Goal: Task Accomplishment & Management: Use online tool/utility

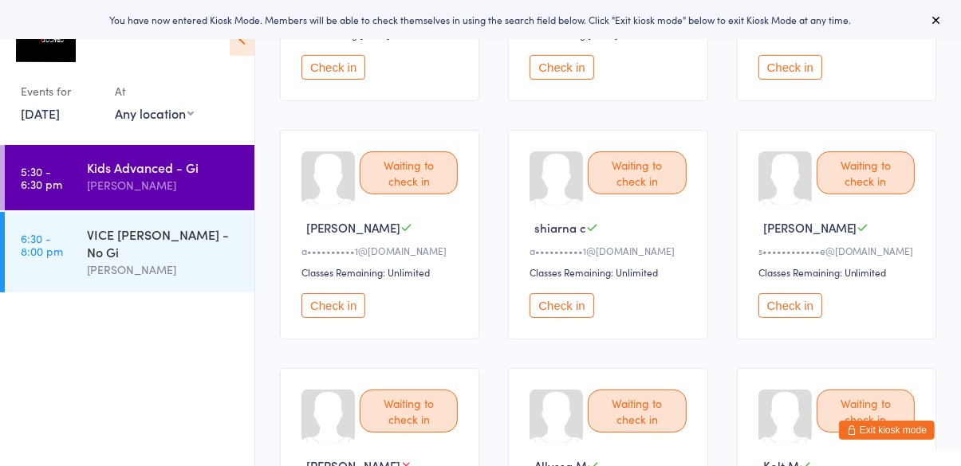
scroll to position [326, 0]
click at [784, 74] on button "Check in" at bounding box center [790, 68] width 64 height 25
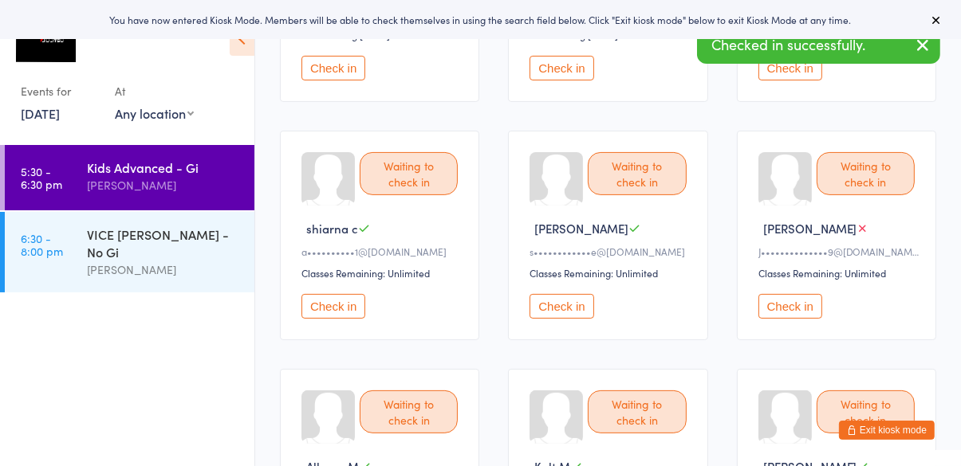
click at [340, 308] on button "Check in" at bounding box center [333, 306] width 64 height 25
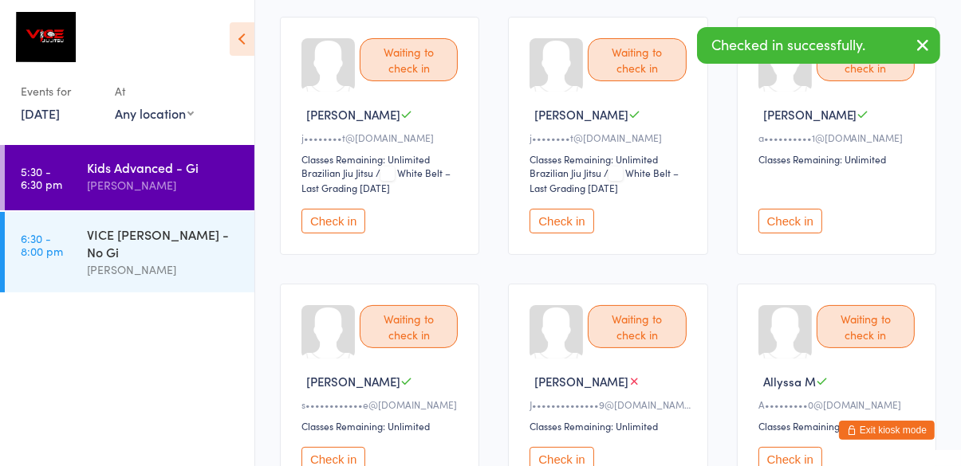
scroll to position [168, 0]
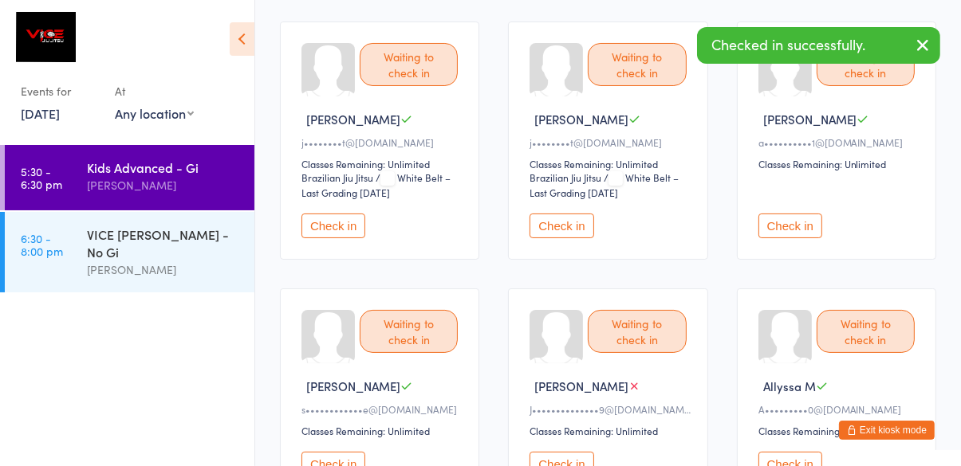
click at [808, 219] on button "Check in" at bounding box center [790, 226] width 64 height 25
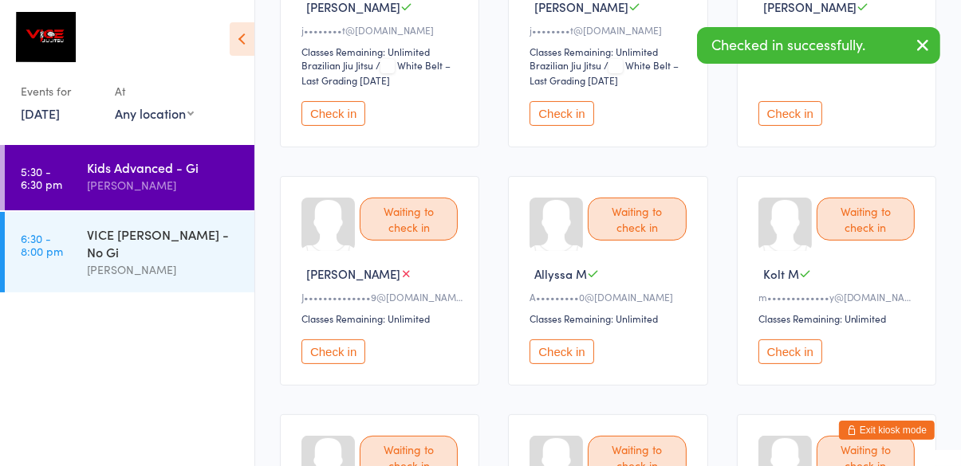
scroll to position [283, 0]
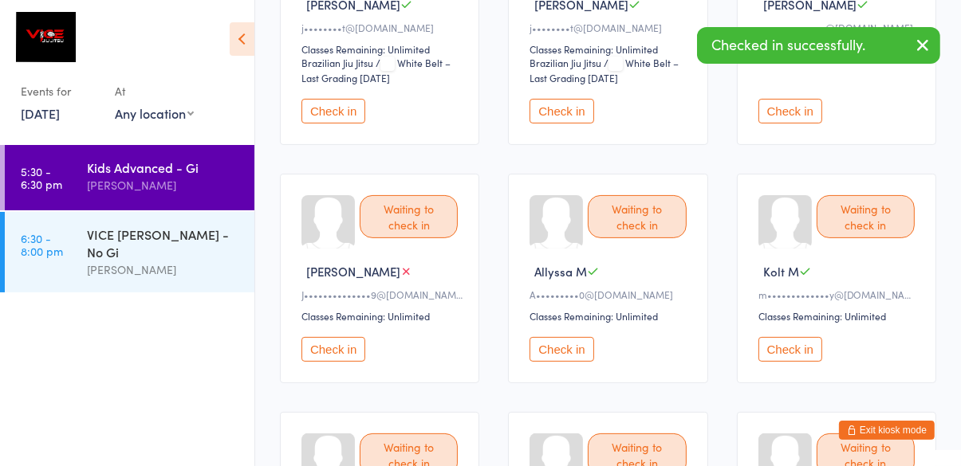
click at [574, 351] on button "Check in" at bounding box center [561, 349] width 64 height 25
click at [565, 346] on button "Check in" at bounding box center [561, 349] width 64 height 25
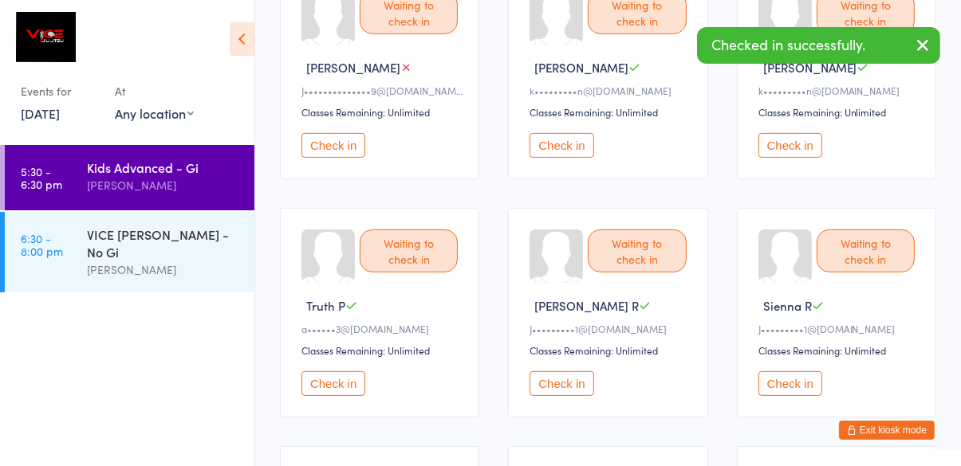
scroll to position [491, 0]
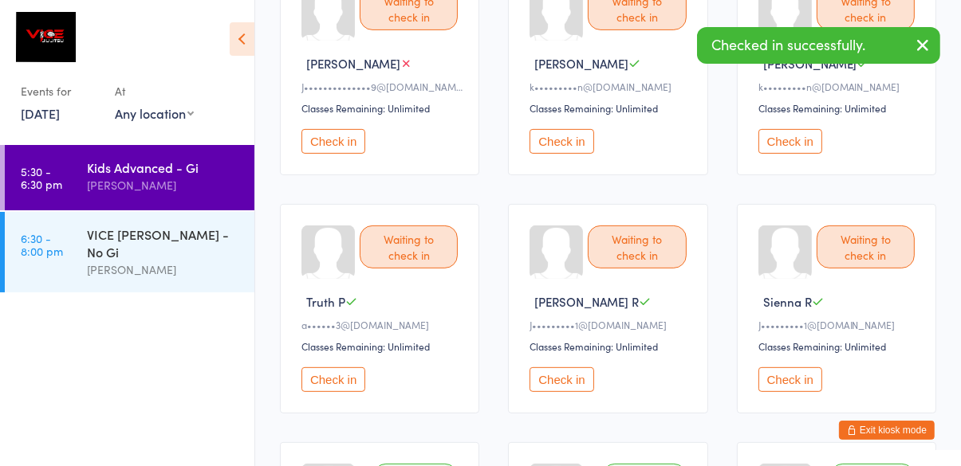
click at [556, 385] on button "Check in" at bounding box center [561, 379] width 64 height 25
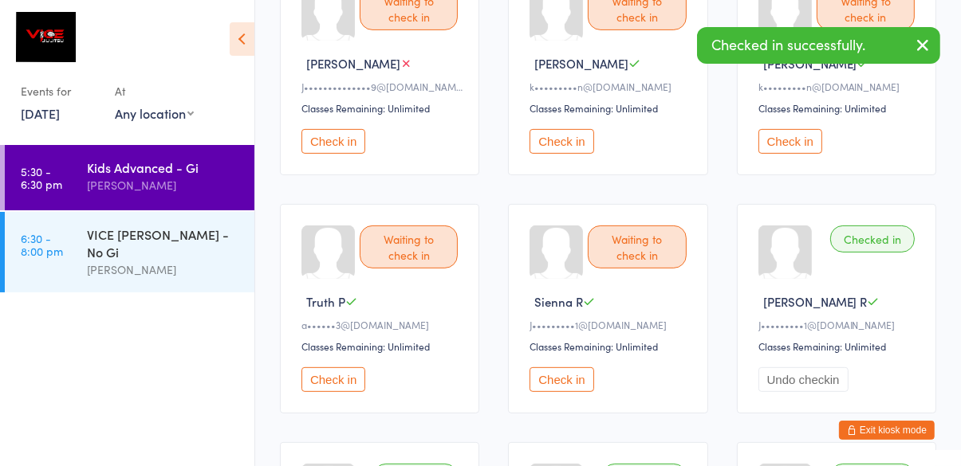
click at [564, 379] on button "Check in" at bounding box center [561, 379] width 64 height 25
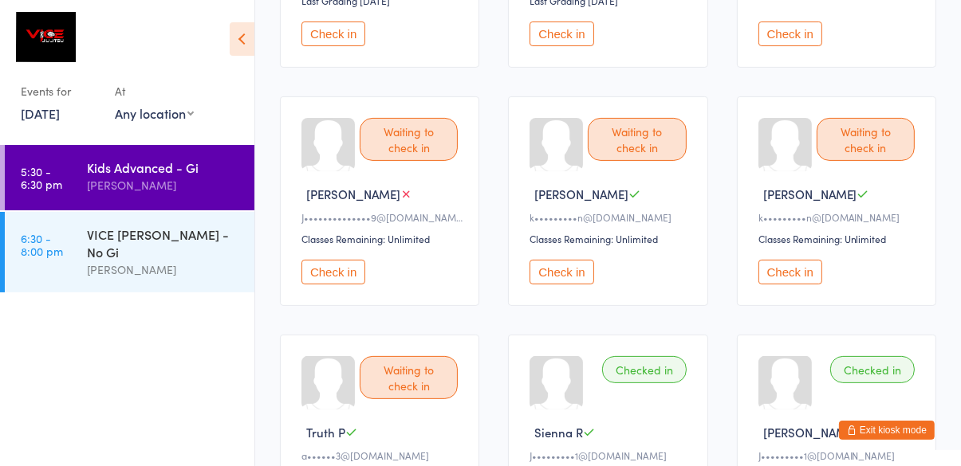
scroll to position [356, 0]
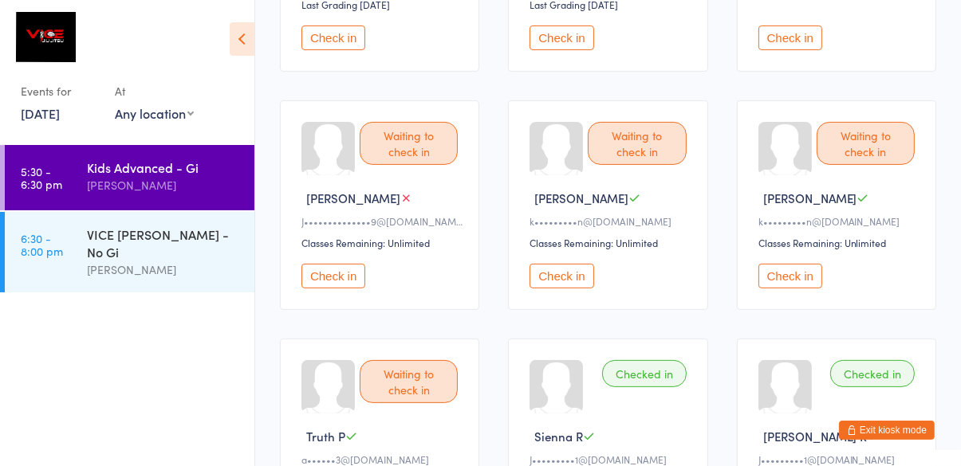
click at [800, 283] on button "Check in" at bounding box center [790, 276] width 64 height 25
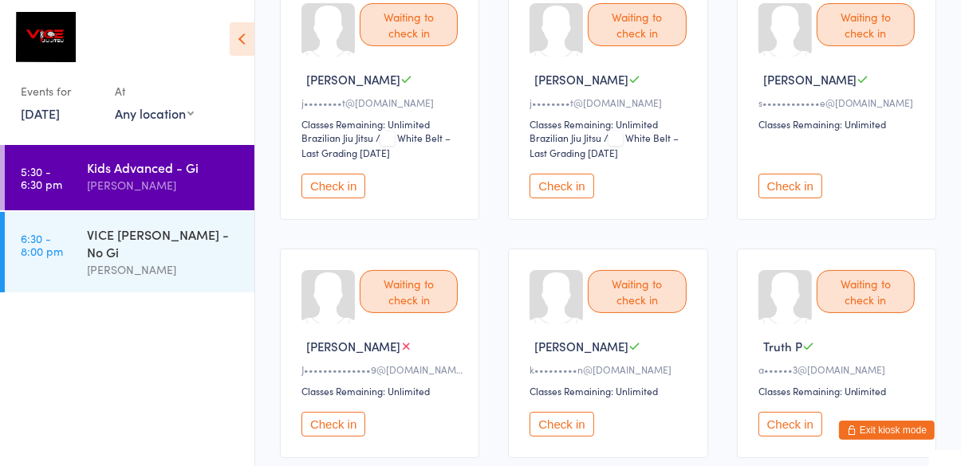
scroll to position [216, 0]
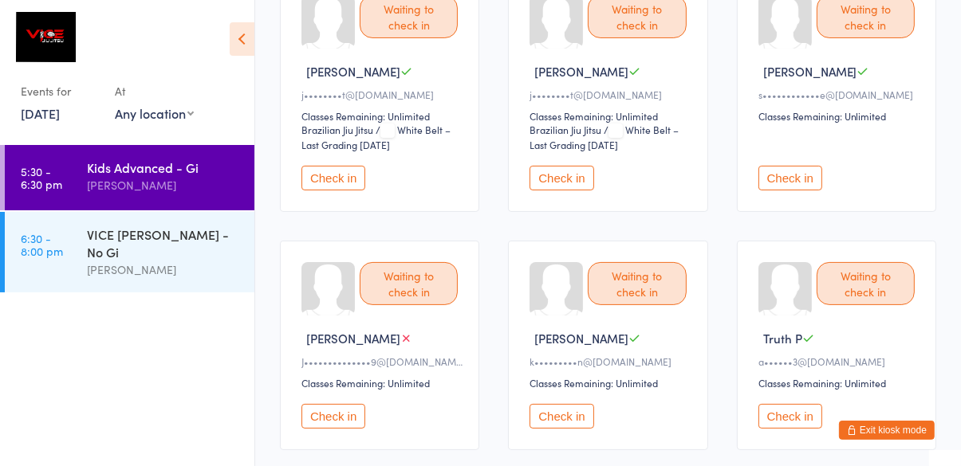
click at [564, 415] on button "Check in" at bounding box center [561, 416] width 64 height 25
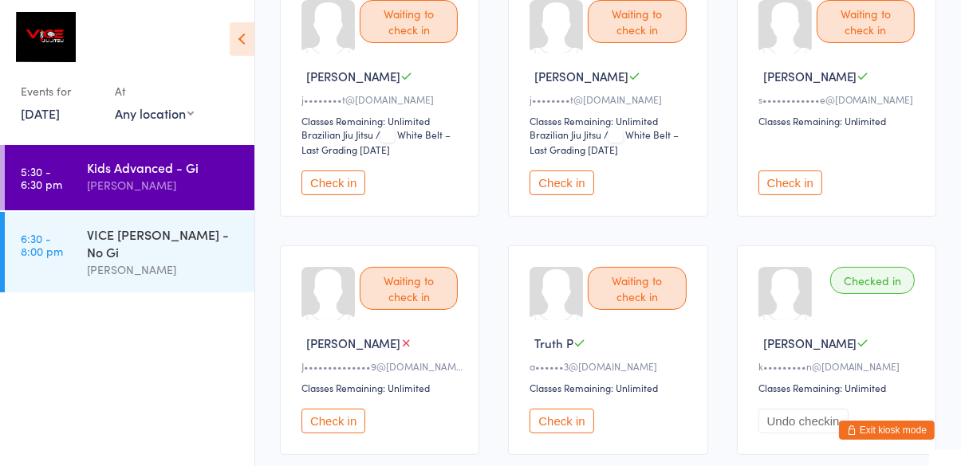
scroll to position [214, 0]
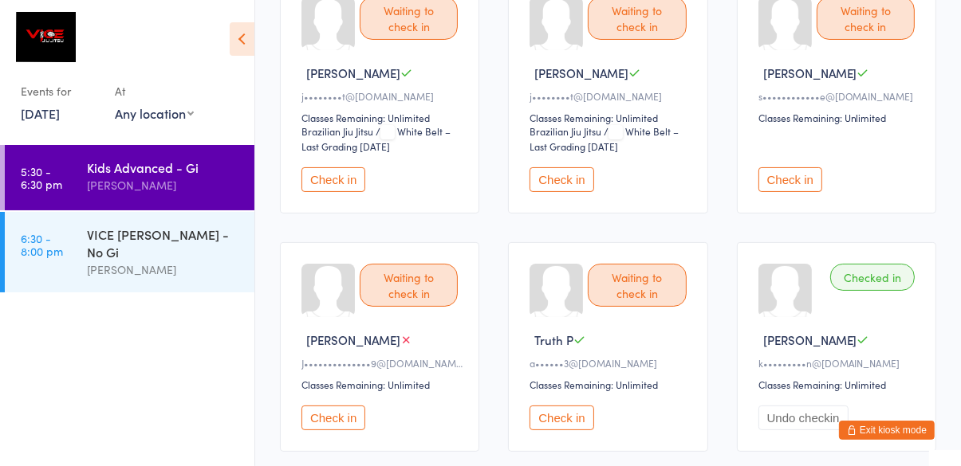
click at [327, 414] on button "Check in" at bounding box center [333, 418] width 64 height 25
